Goal: Navigation & Orientation: Find specific page/section

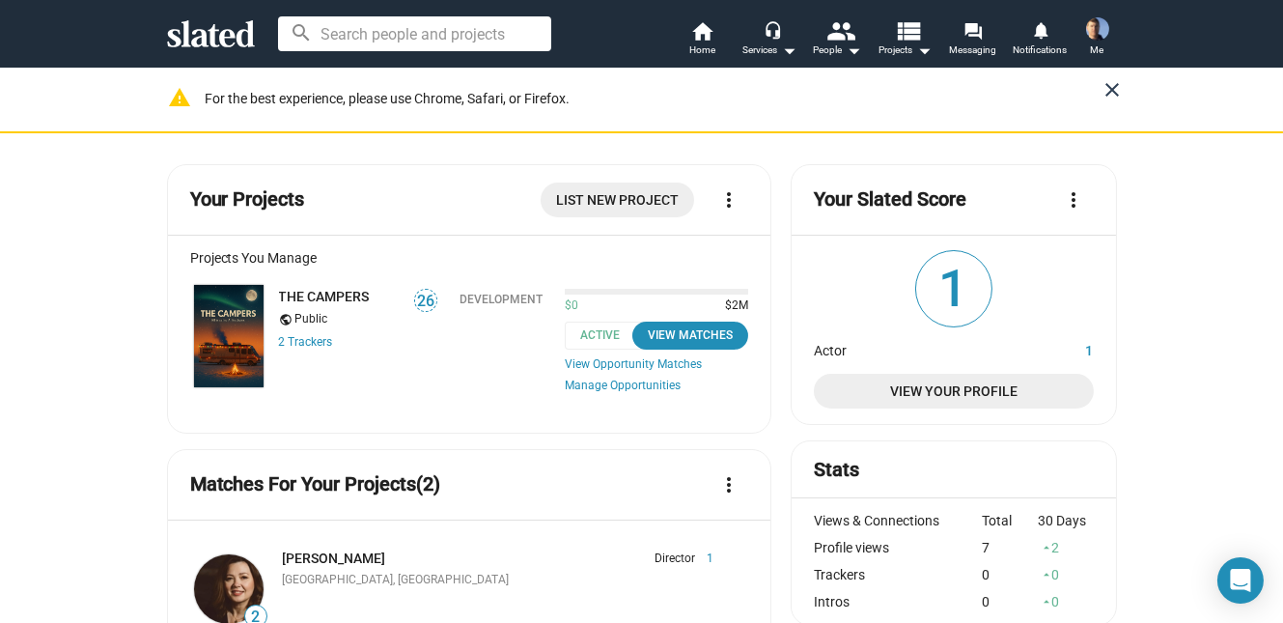
click at [1108, 88] on mat-icon "close" at bounding box center [1112, 89] width 23 height 23
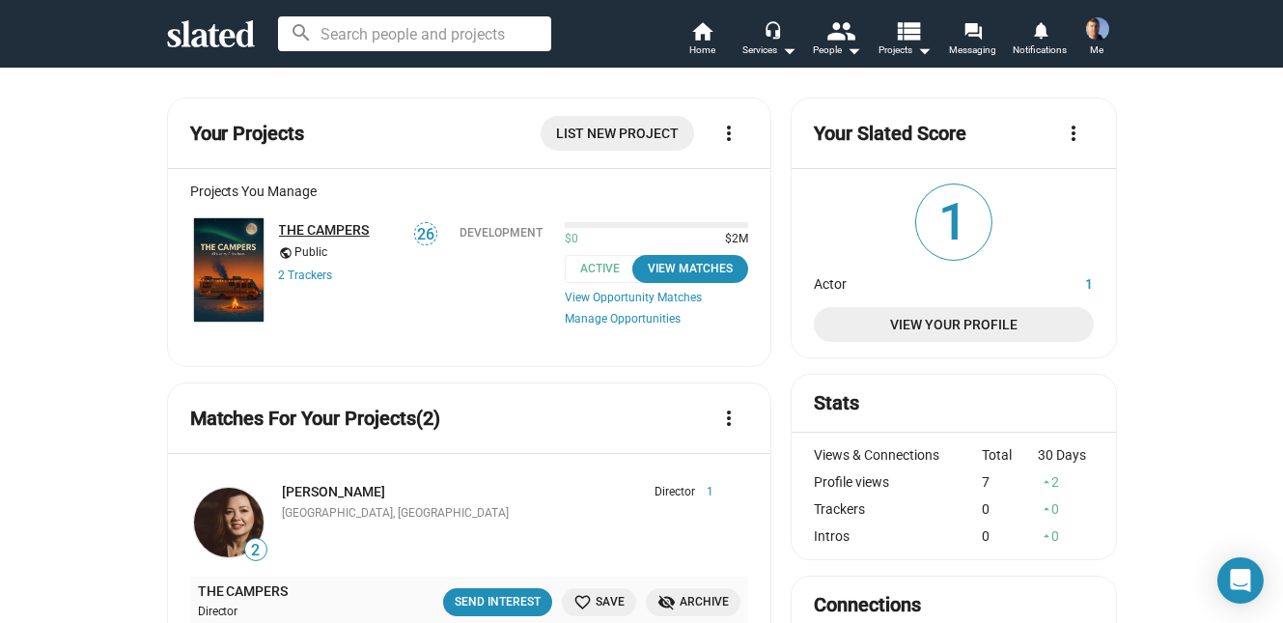
click at [318, 233] on link "THE CAMPERS" at bounding box center [324, 229] width 91 height 15
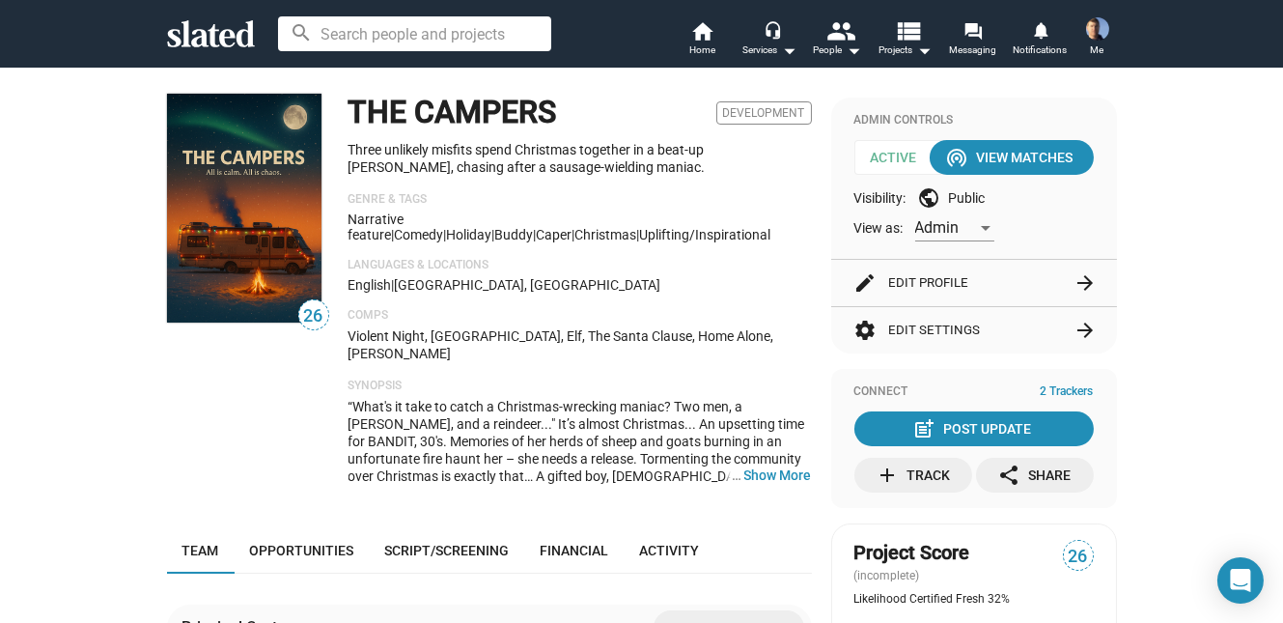
scroll to position [2, 0]
